Goal: Information Seeking & Learning: Learn about a topic

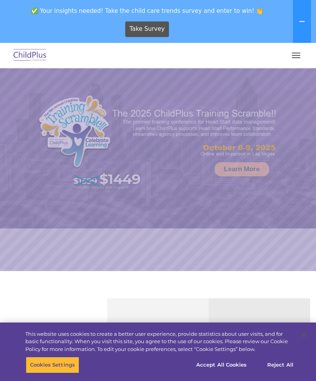
select select "MEDIUM"
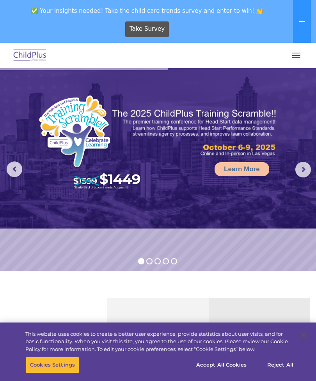
click at [32, 56] on img at bounding box center [30, 55] width 37 height 18
click at [294, 55] on button "button" at bounding box center [295, 55] width 16 height 12
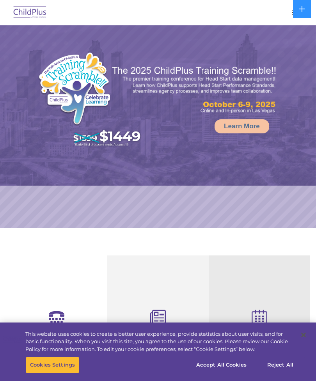
select select "MEDIUM"
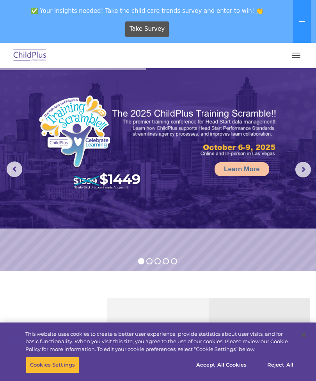
click at [303, 27] on button at bounding box center [302, 21] width 18 height 43
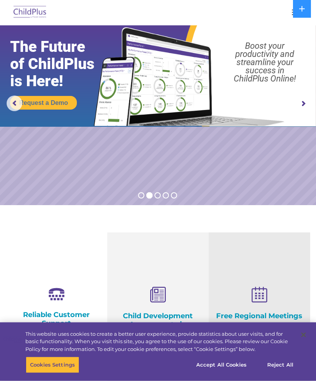
scroll to position [2, 0]
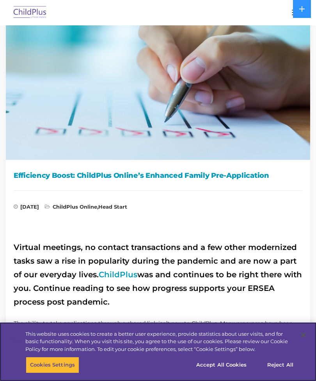
scroll to position [60, 0]
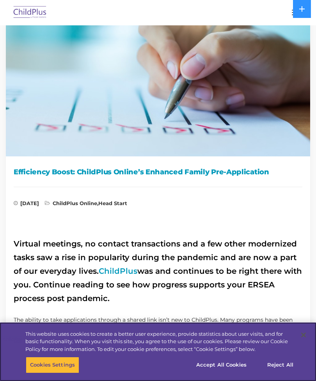
click at [221, 373] on button "Accept All Cookies" at bounding box center [221, 364] width 59 height 16
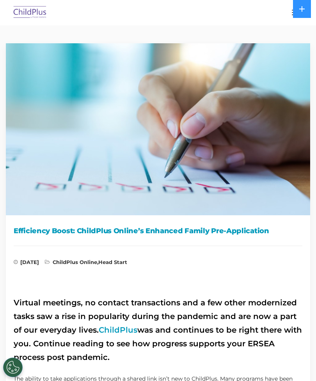
scroll to position [0, 0]
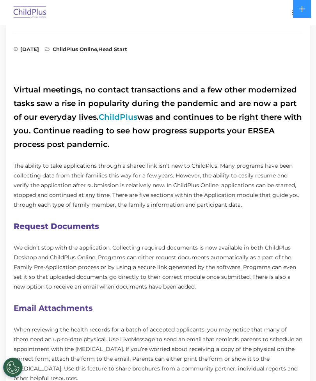
scroll to position [214, 0]
click at [123, 118] on link "ChildPlus" at bounding box center [118, 117] width 39 height 9
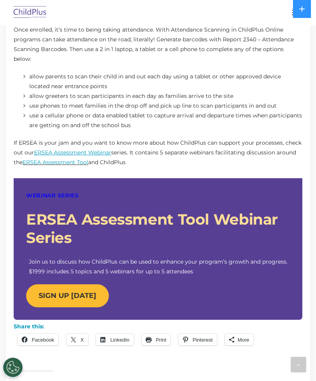
scroll to position [605, 0]
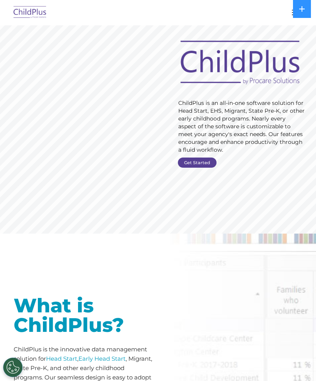
scroll to position [58, 0]
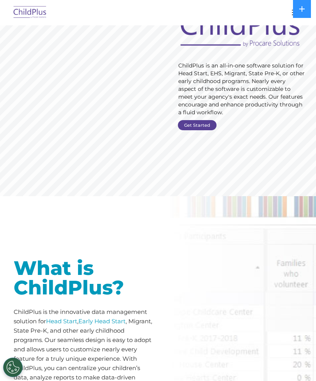
click at [124, 231] on div at bounding box center [83, 229] width 138 height 39
click at [133, 203] on div "What is ChildPlus? ChildPlus is the innovative data management solution for Hea…" at bounding box center [83, 329] width 150 height 266
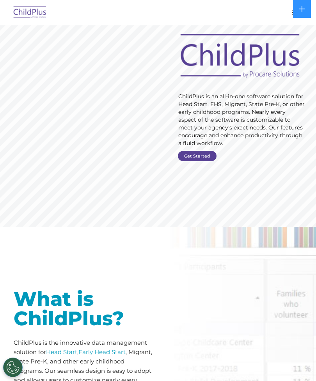
scroll to position [0, 0]
